Goal: Navigation & Orientation: Find specific page/section

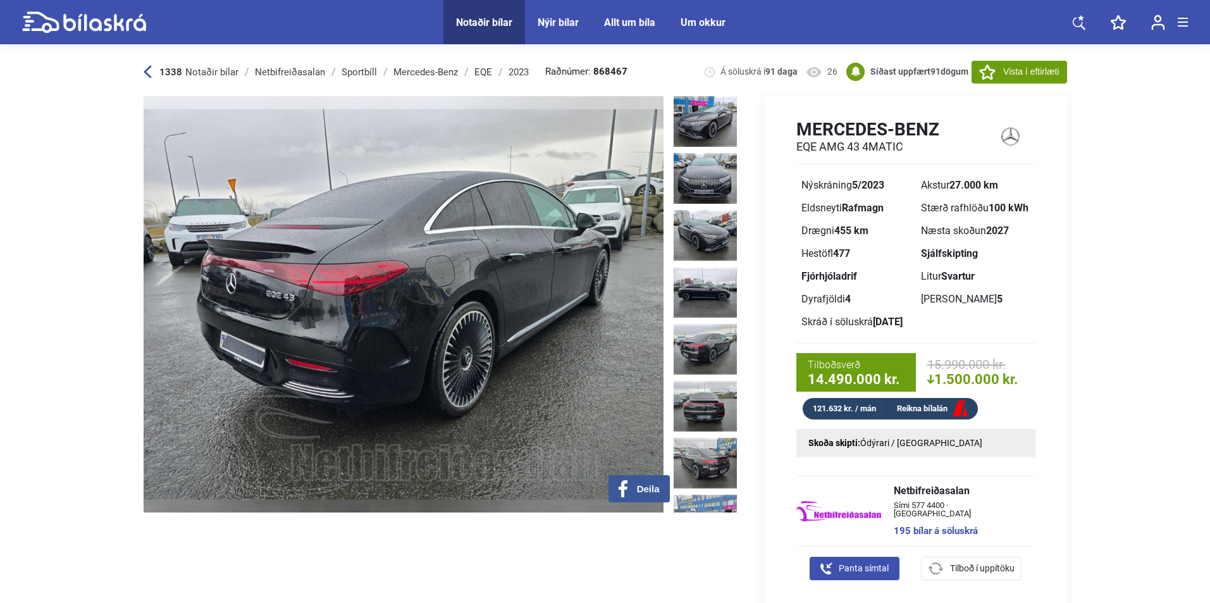
click at [152, 70] on div "1338 Notaðir bílar" at bounding box center [191, 72] width 95 height 10
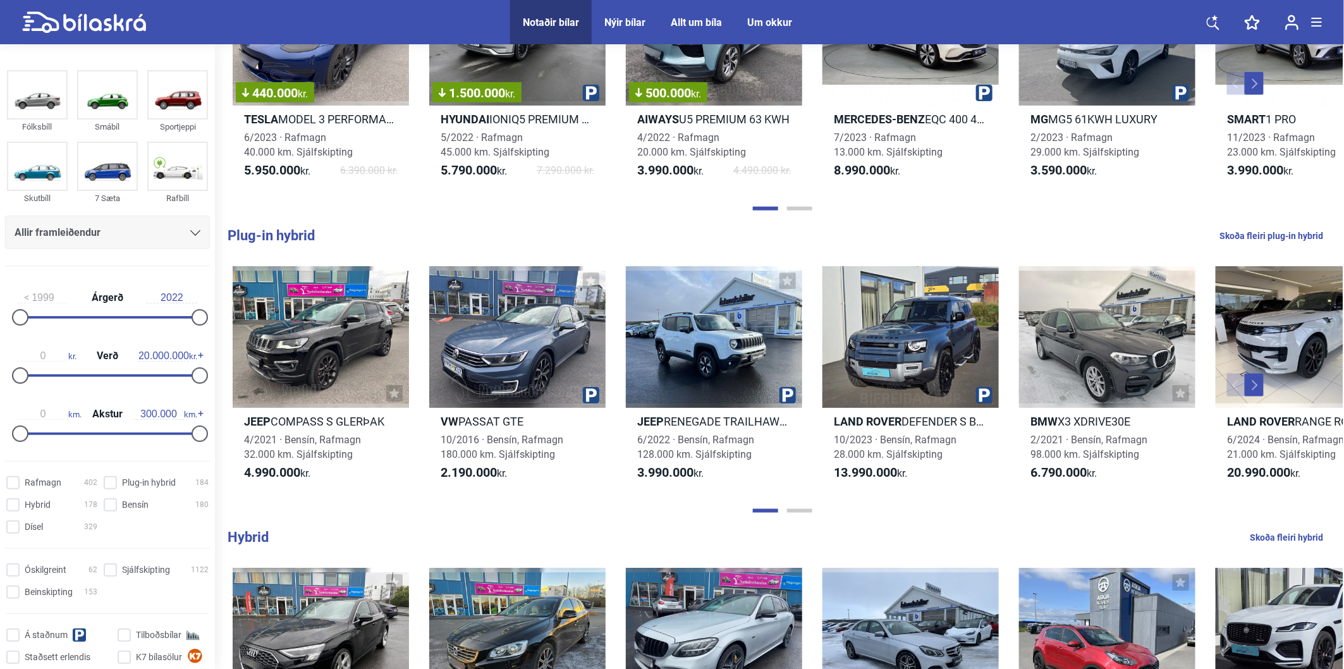
scroll to position [597, 0]
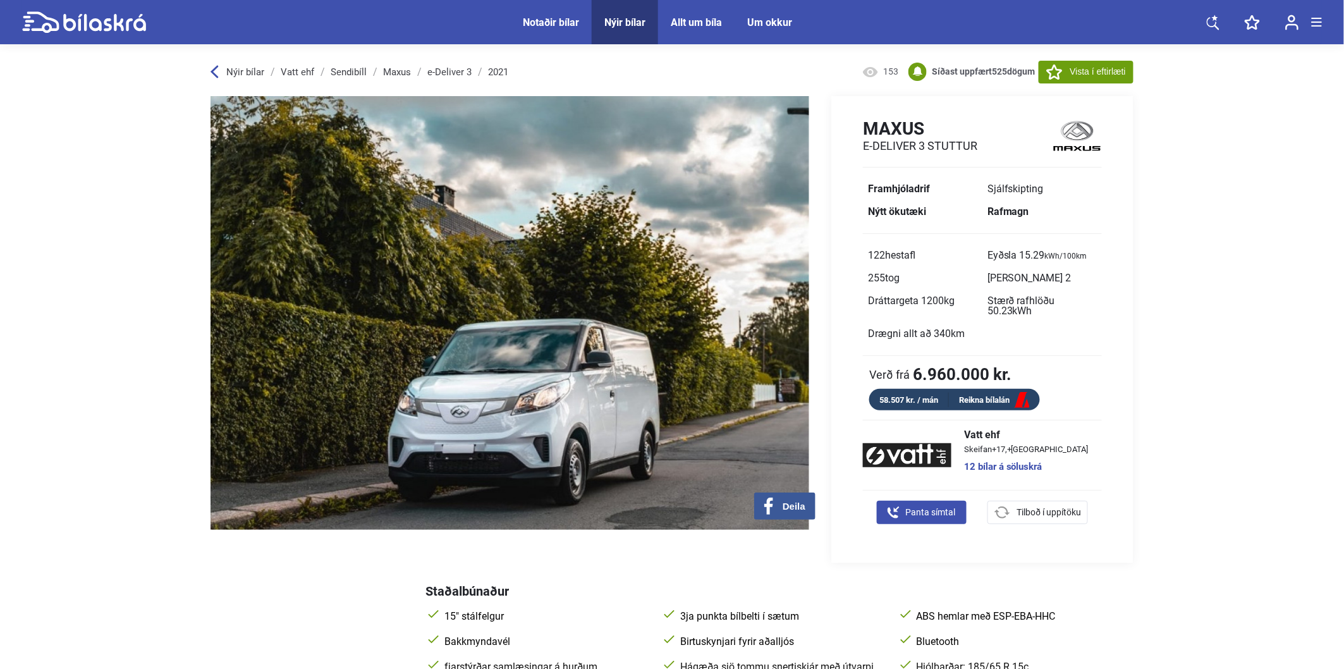
click at [762, 25] on div "Um okkur" at bounding box center [769, 22] width 45 height 12
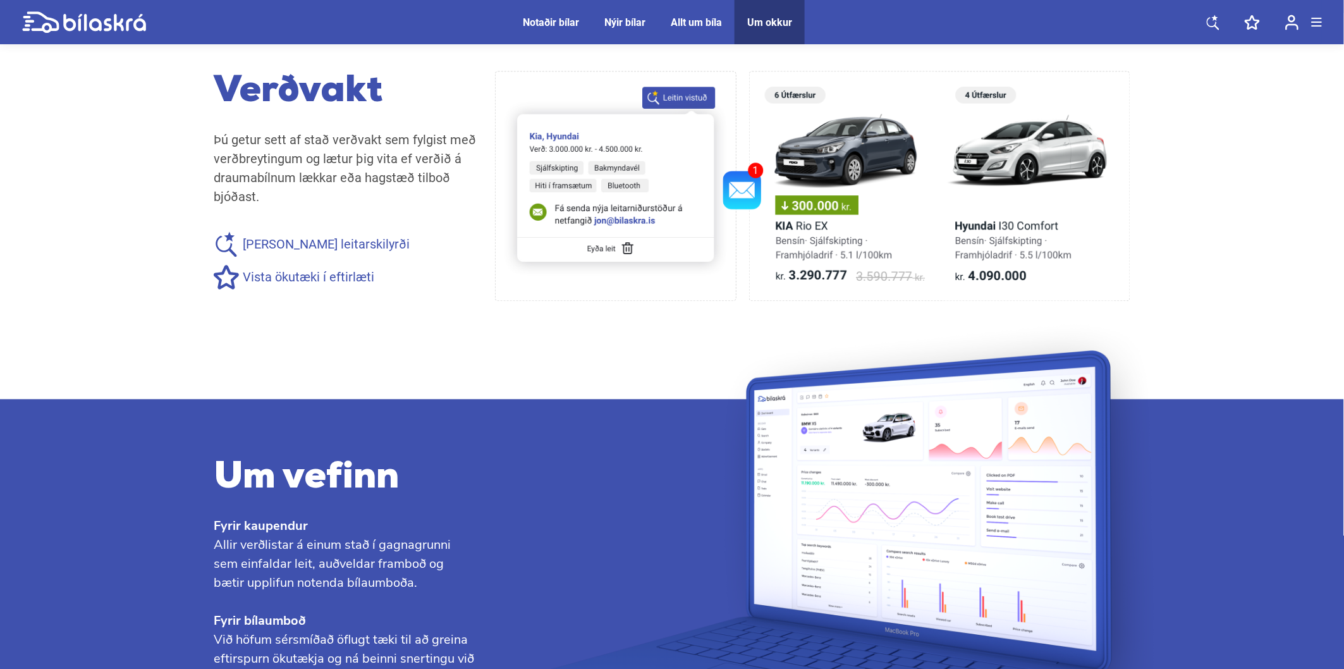
scroll to position [1306, 0]
